Goal: Check status: Check status

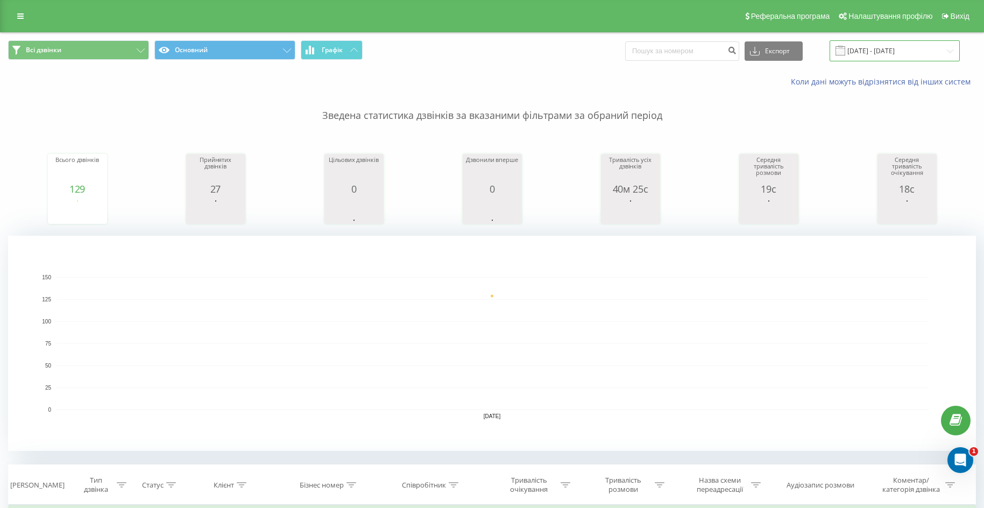
click at [903, 46] on input "[DATE] - [DATE]" at bounding box center [895, 50] width 130 height 21
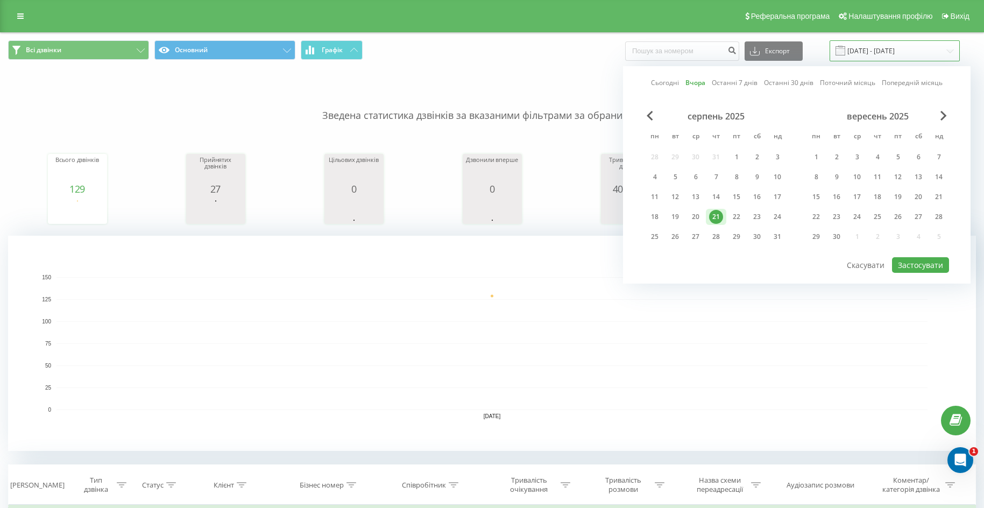
click at [903, 46] on input "[DATE] - [DATE]" at bounding box center [895, 50] width 130 height 21
click at [736, 215] on div "22" at bounding box center [737, 217] width 14 height 14
click at [929, 264] on button "Застосувати" at bounding box center [920, 265] width 57 height 16
type input "[DATE] - [DATE]"
